Goal: Information Seeking & Learning: Learn about a topic

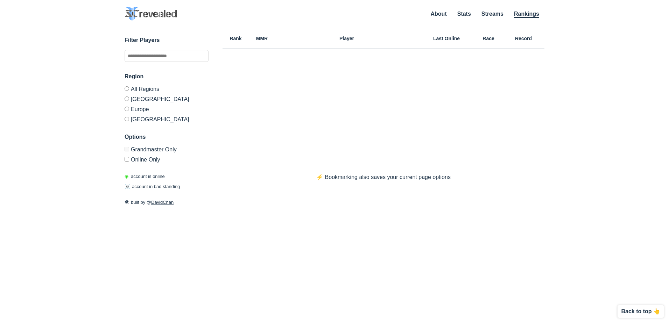
click at [139, 111] on label "Europe" at bounding box center [167, 109] width 84 height 10
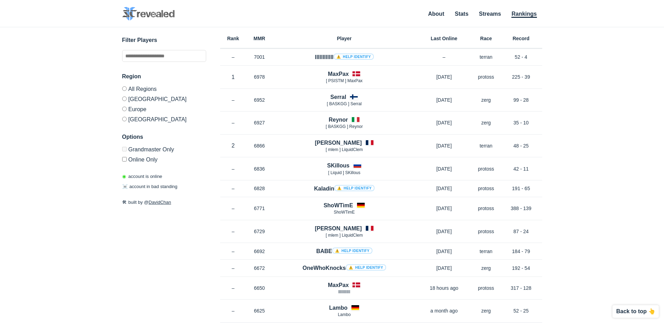
click at [135, 108] on label "Europe" at bounding box center [164, 109] width 84 height 10
click at [137, 89] on label "All Regions" at bounding box center [164, 89] width 84 height 7
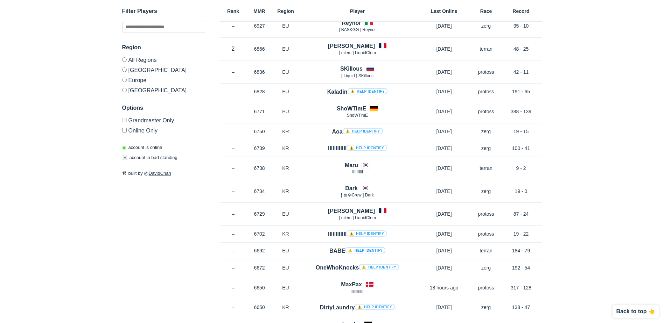
scroll to position [105, 0]
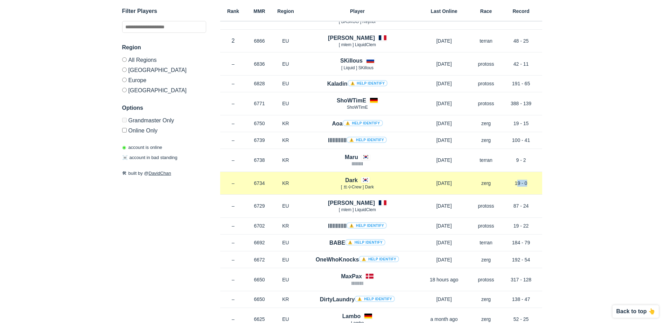
drag, startPoint x: 506, startPoint y: 182, endPoint x: 525, endPoint y: 187, distance: 20.4
click at [525, 187] on div "Rank – MMR 6734 Region KR Dark [ 트수Crew ] Dark [DATE] Race zerg Record 19 - 0" at bounding box center [381, 183] width 322 height 23
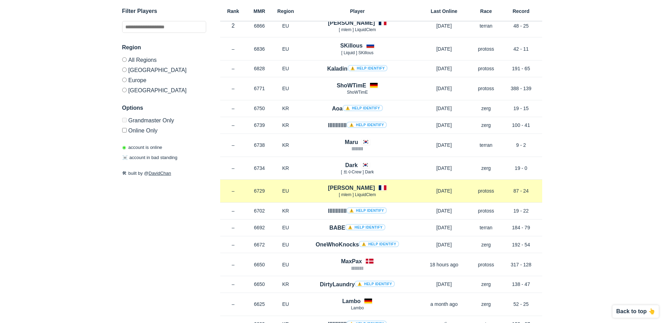
scroll to position [210, 0]
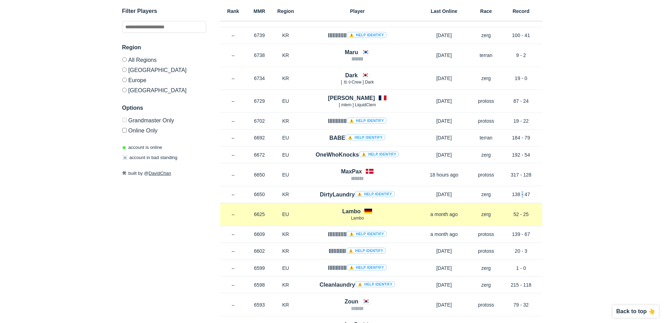
click at [521, 203] on div "Rank – MMR 6650 Region KR DirtyLaundry ⚠️ Help identify [DATE] Race zerg Record…" at bounding box center [381, 195] width 322 height 17
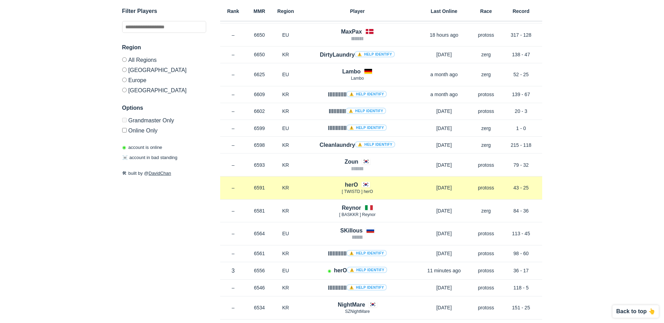
click at [511, 199] on div "Rank – MMR 6591 Region KR herO [ TWISTD ] herO [DATE] Race protoss Record 43 - …" at bounding box center [381, 188] width 322 height 23
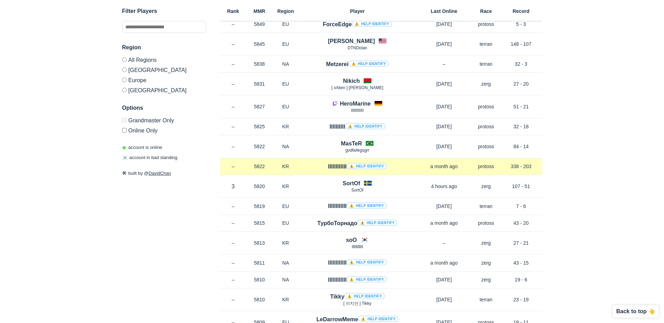
scroll to position [4384, 0]
